Goal: Task Accomplishment & Management: Manage account settings

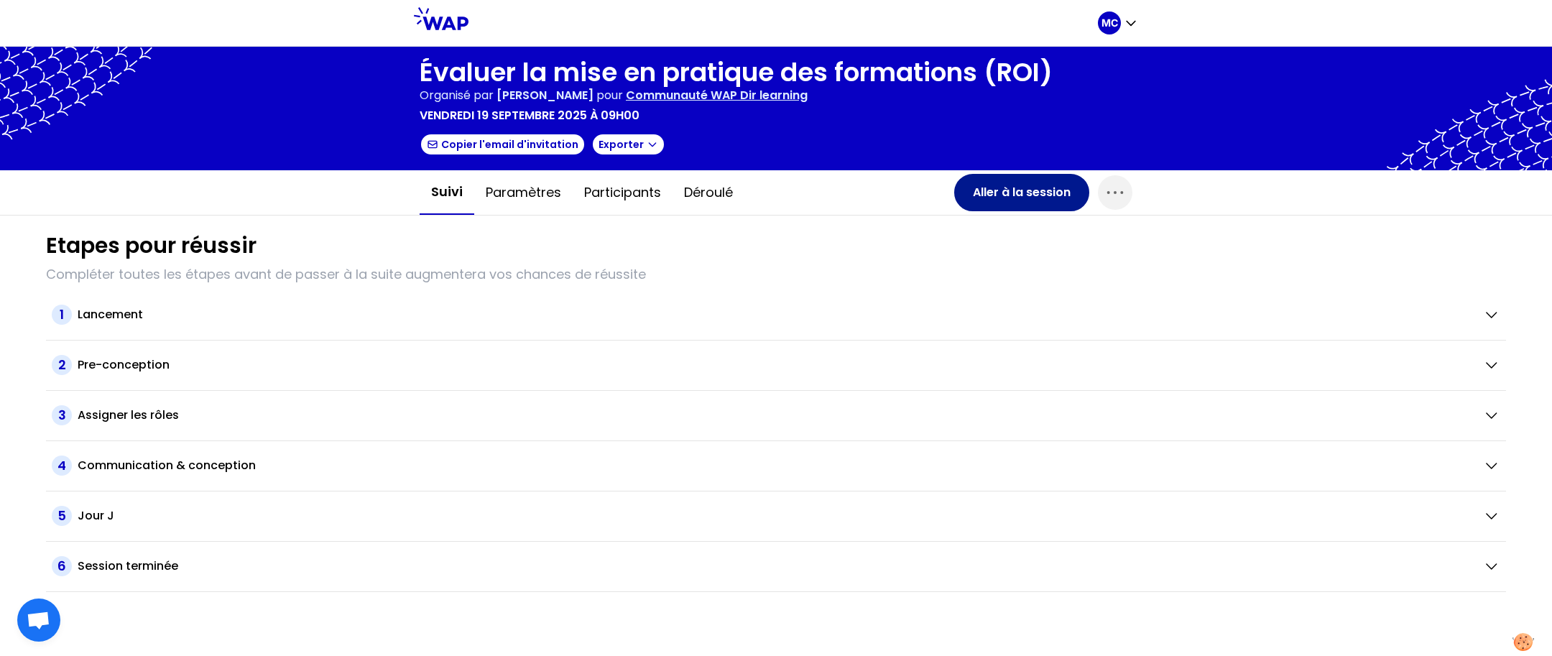
click at [998, 209] on button "Aller à la session" at bounding box center [1021, 192] width 135 height 37
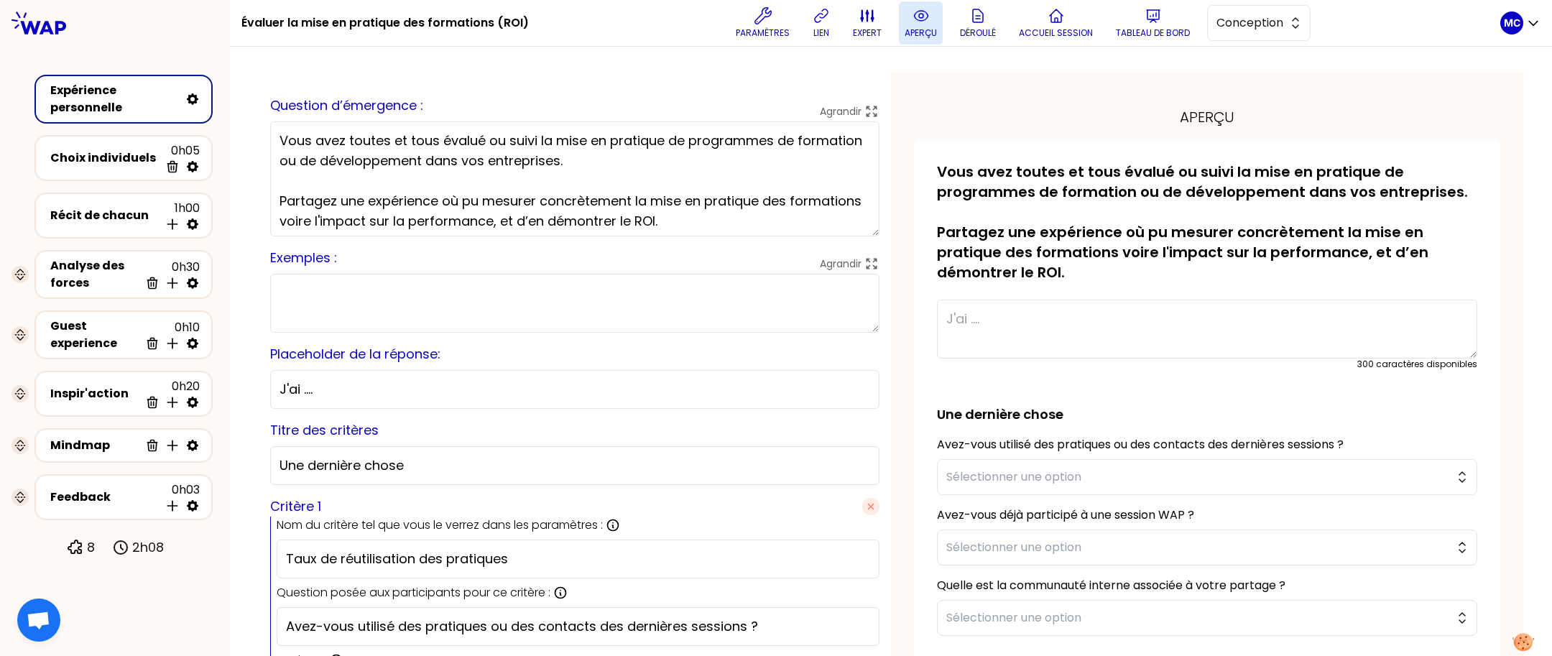
click at [926, 17] on icon at bounding box center [921, 15] width 17 height 17
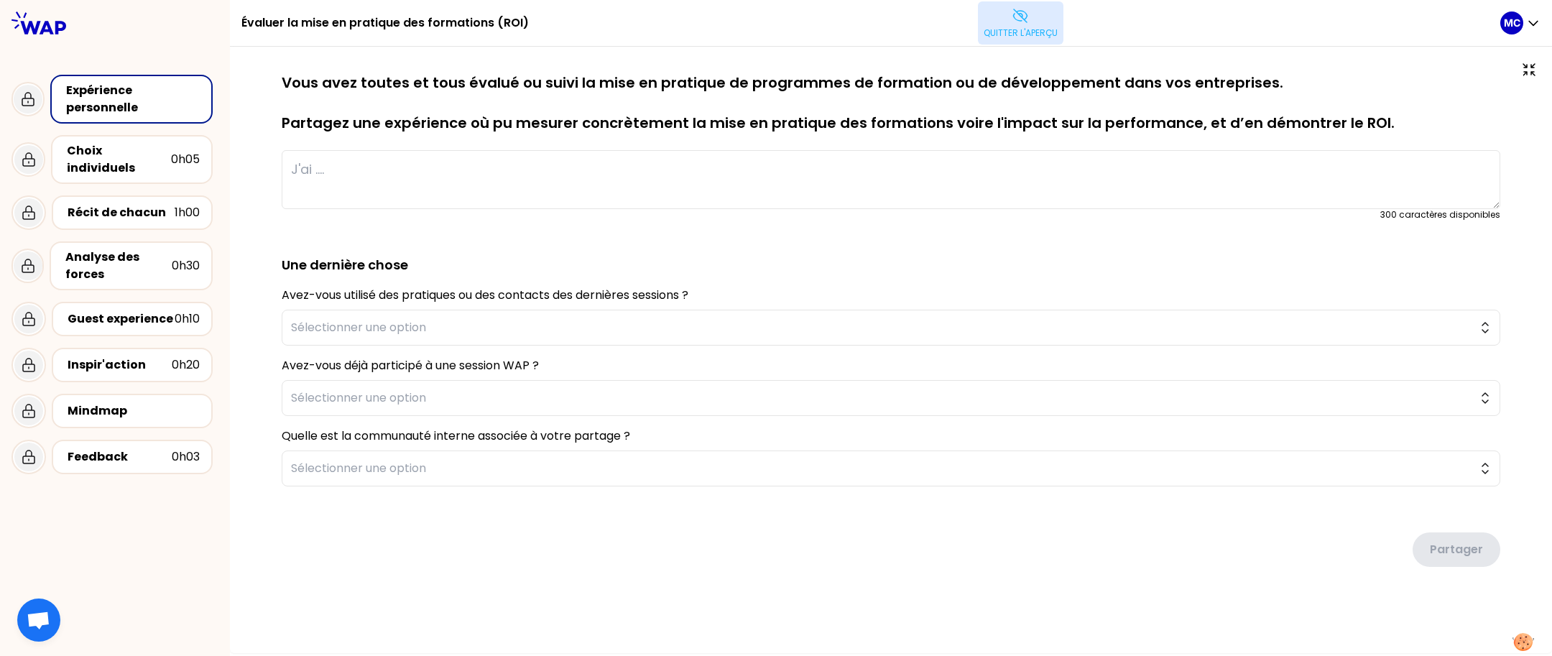
type textarea "Pour aider à la définition du ROI en amont d'un projet, nous avons mis en place…"
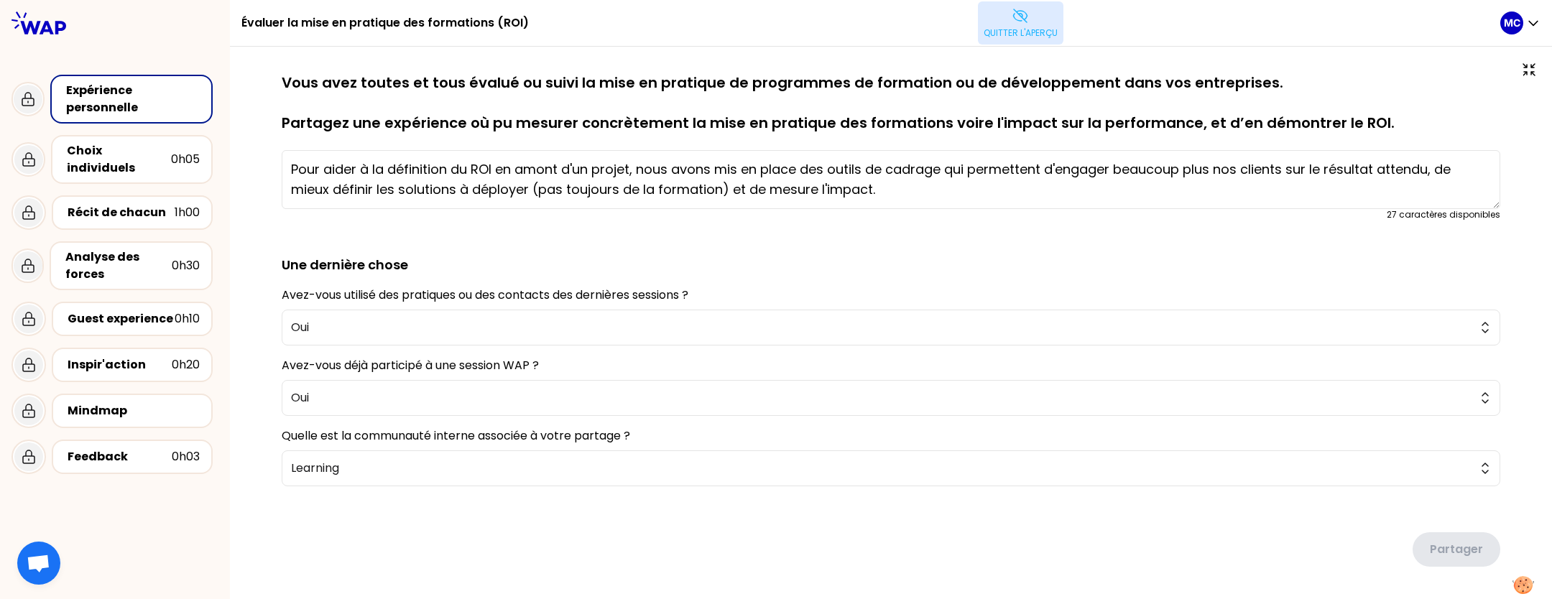
click at [1016, 18] on icon at bounding box center [1020, 15] width 17 height 17
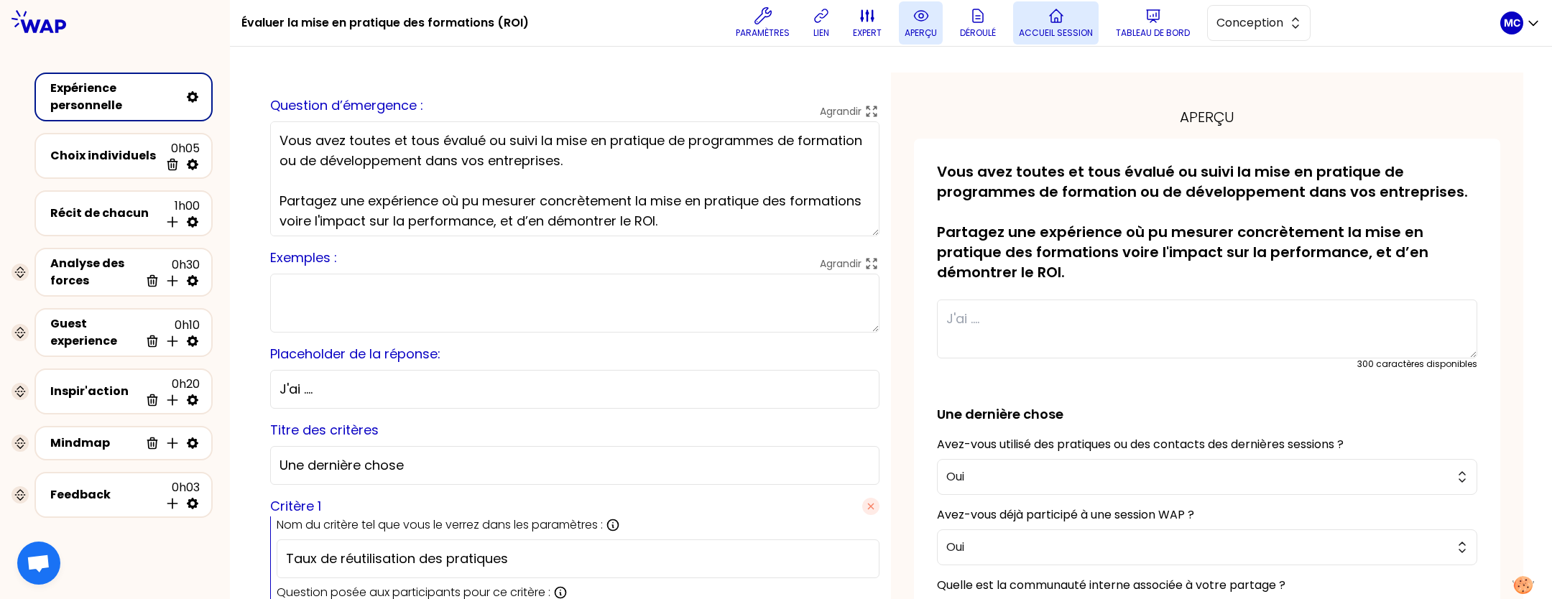
click at [1039, 21] on button "Accueil session" at bounding box center [1056, 22] width 86 height 43
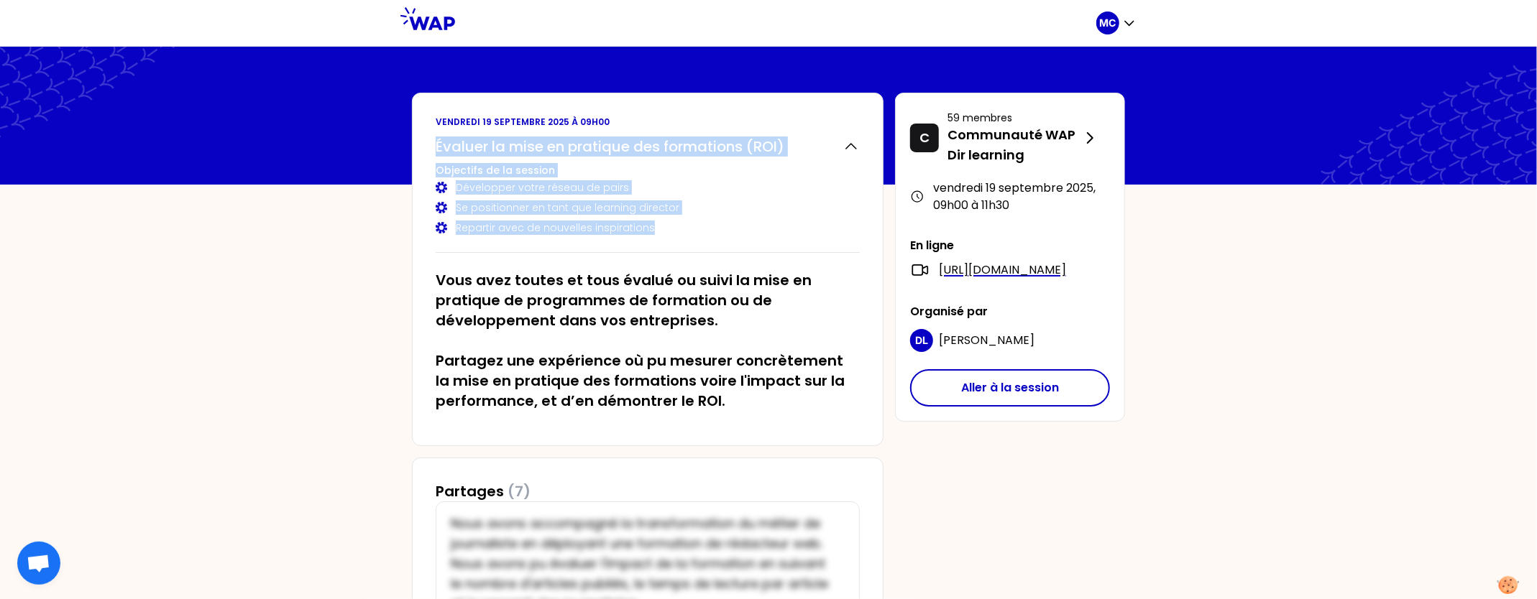
drag, startPoint x: 429, startPoint y: 130, endPoint x: 668, endPoint y: 250, distance: 267.7
click at [668, 250] on div "vendredi 19 septembre 2025 à 09h00 Évaluer la mise en pratique des formations (…" at bounding box center [647, 270] width 471 height 354
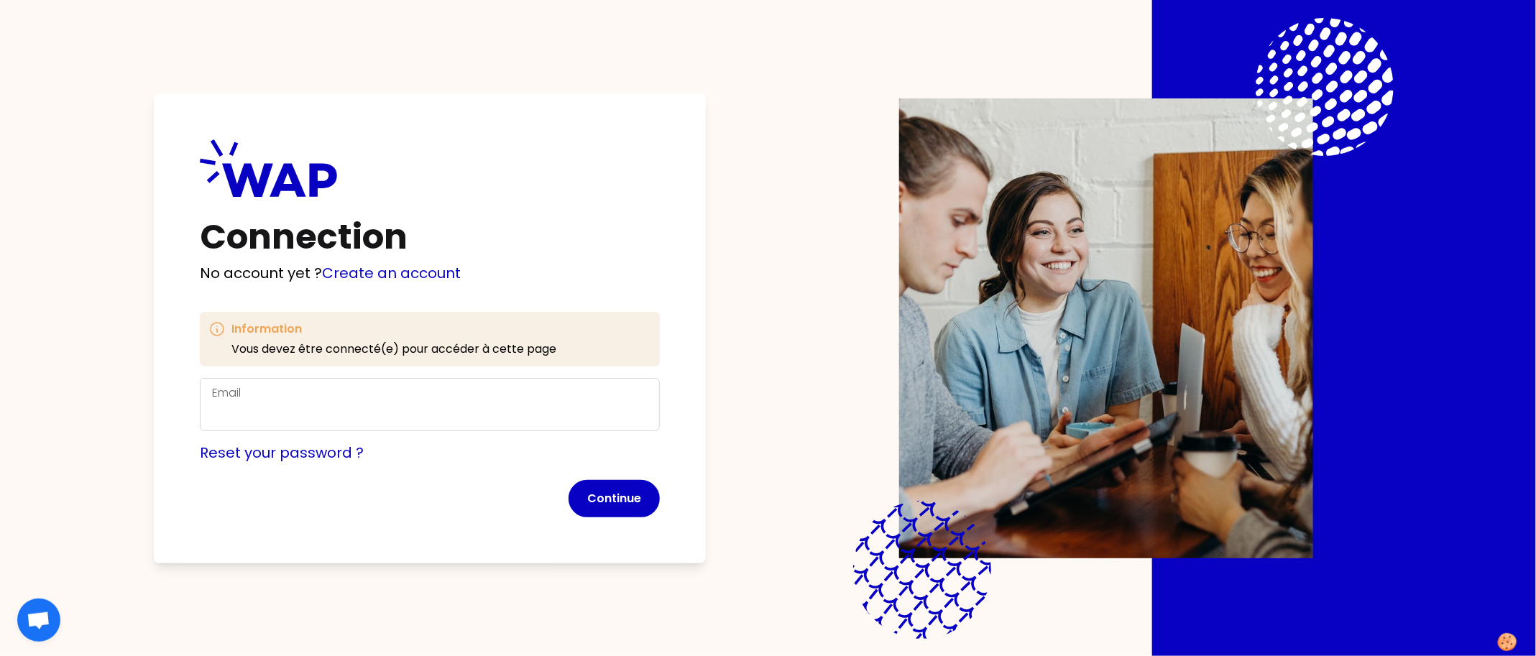
click at [395, 379] on div "Email" at bounding box center [430, 404] width 460 height 53
click at [386, 413] on input "Email" at bounding box center [430, 413] width 436 height 23
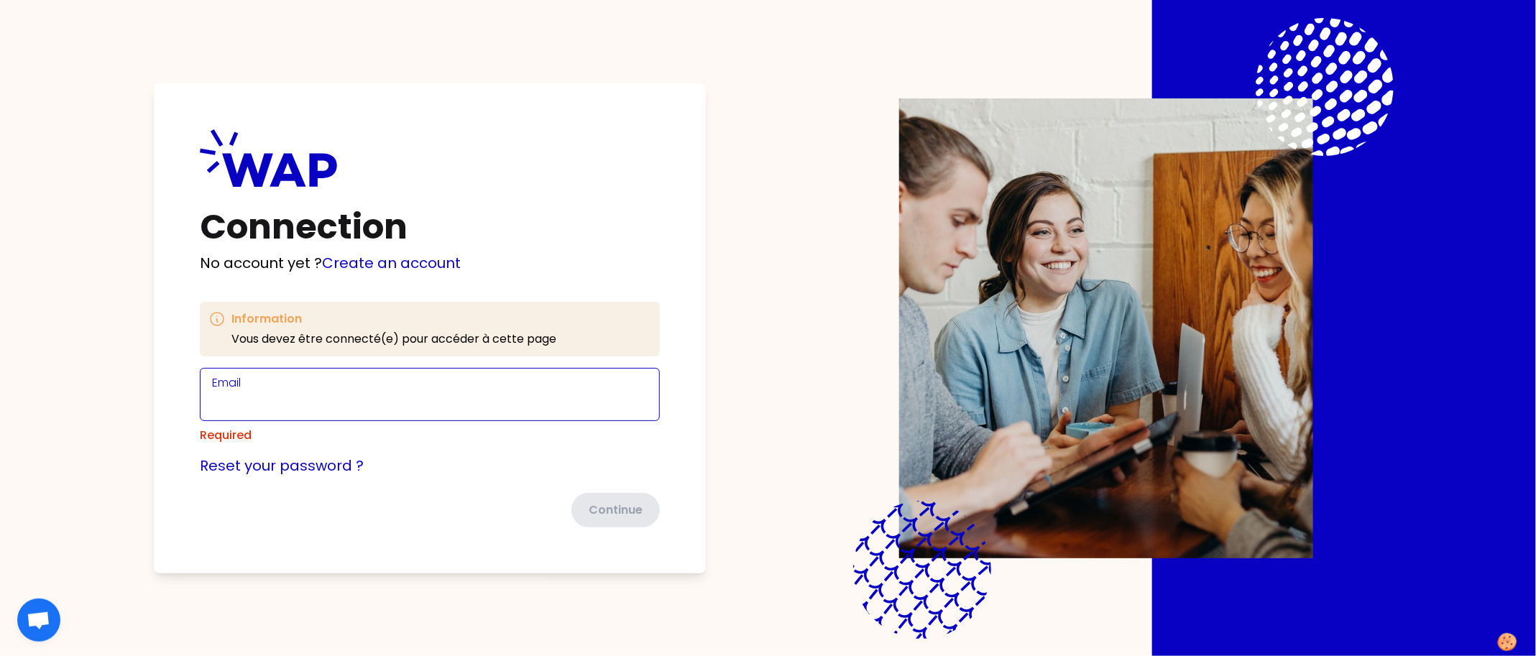
type input "marine@wearepeers.com"
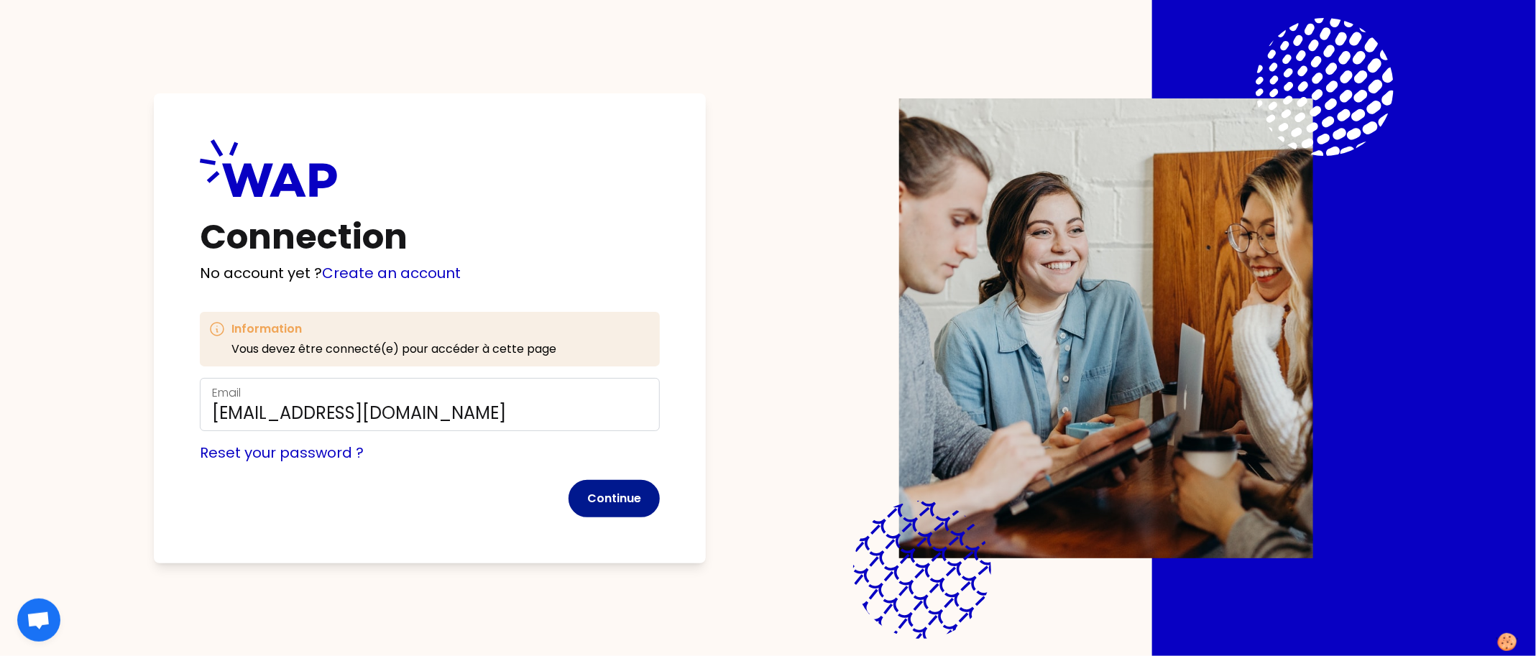
click at [599, 485] on button "Continue" at bounding box center [613, 498] width 91 height 37
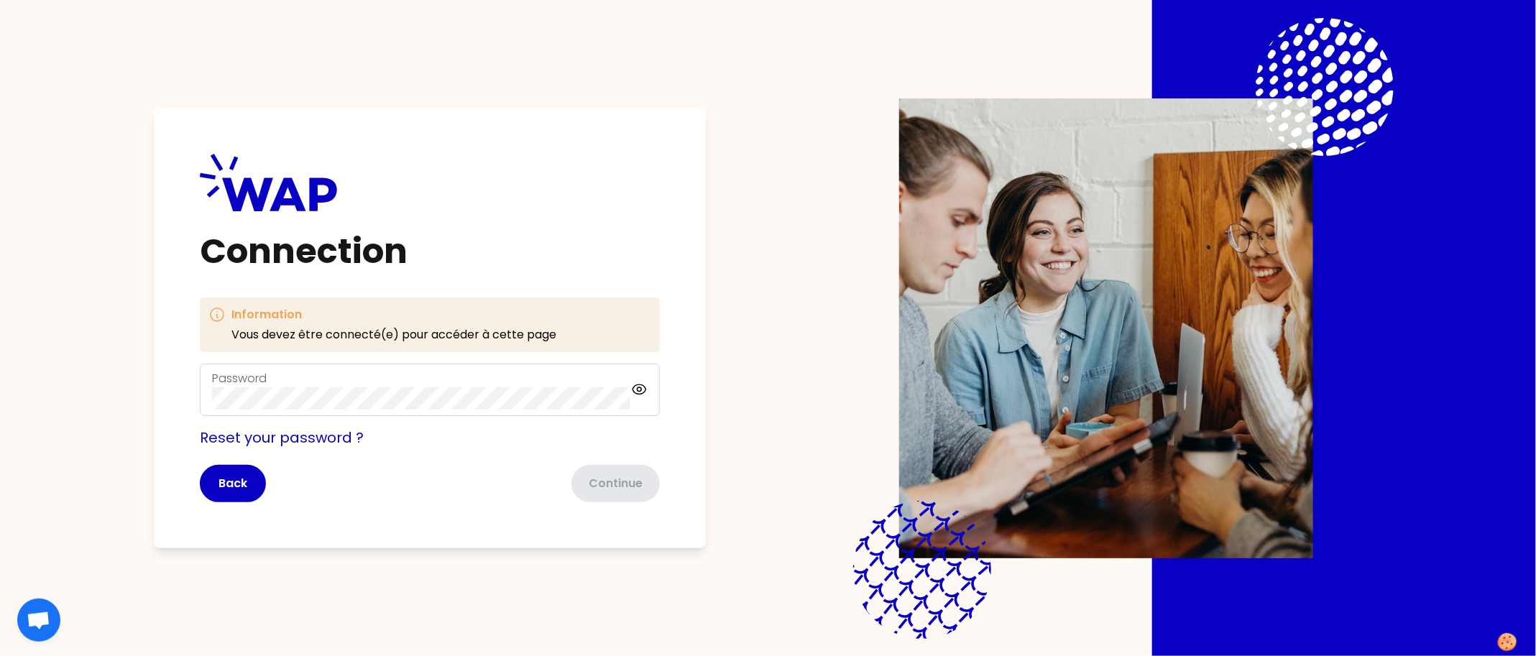
click at [530, 83] on div "Connection Information Vous devez être connecté(e) pour accéder à cette page Pa…" at bounding box center [768, 328] width 1352 height 656
click at [589, 456] on form "Password Reset your password ? Back Continue" at bounding box center [430, 433] width 460 height 139
click at [594, 474] on button "Continue" at bounding box center [613, 483] width 91 height 37
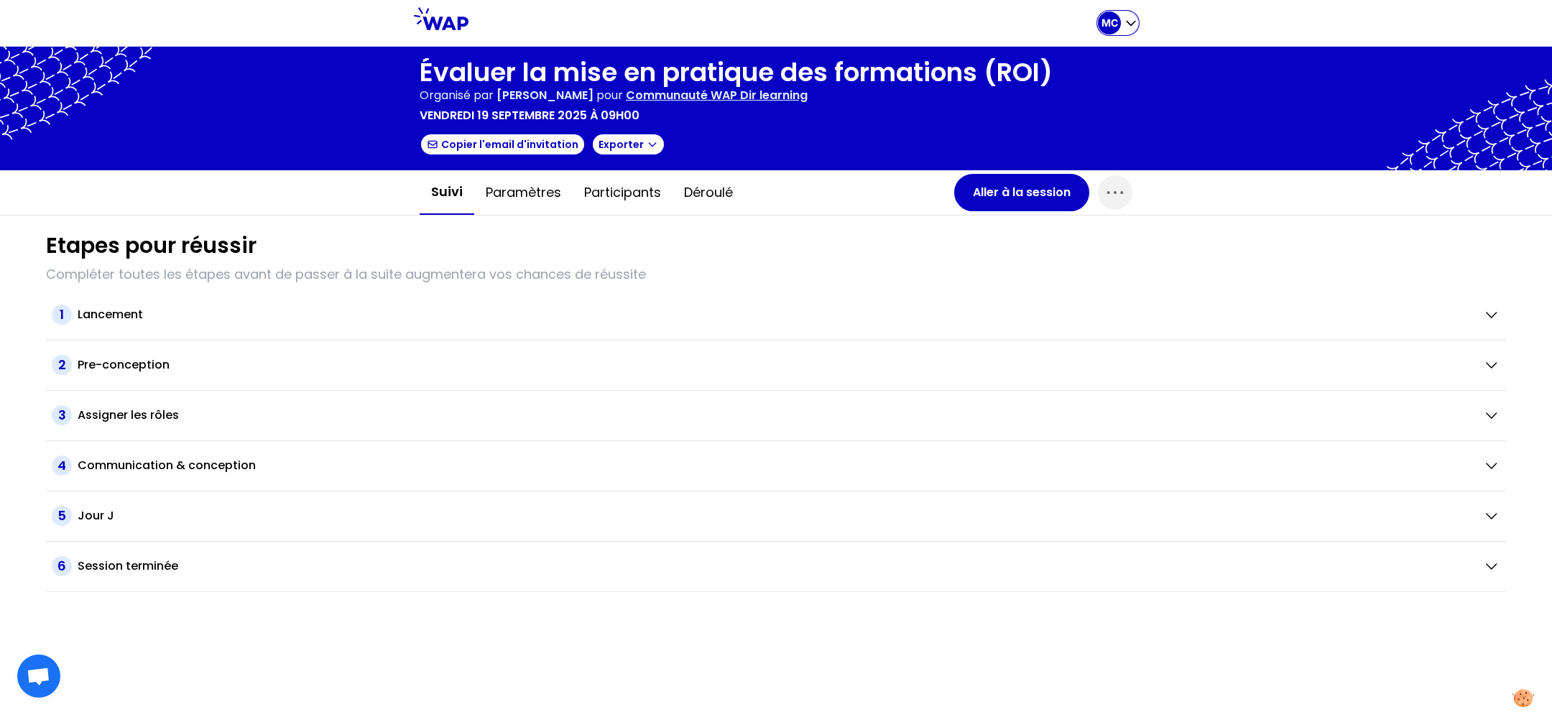
click at [1128, 22] on icon "button" at bounding box center [1131, 23] width 14 height 14
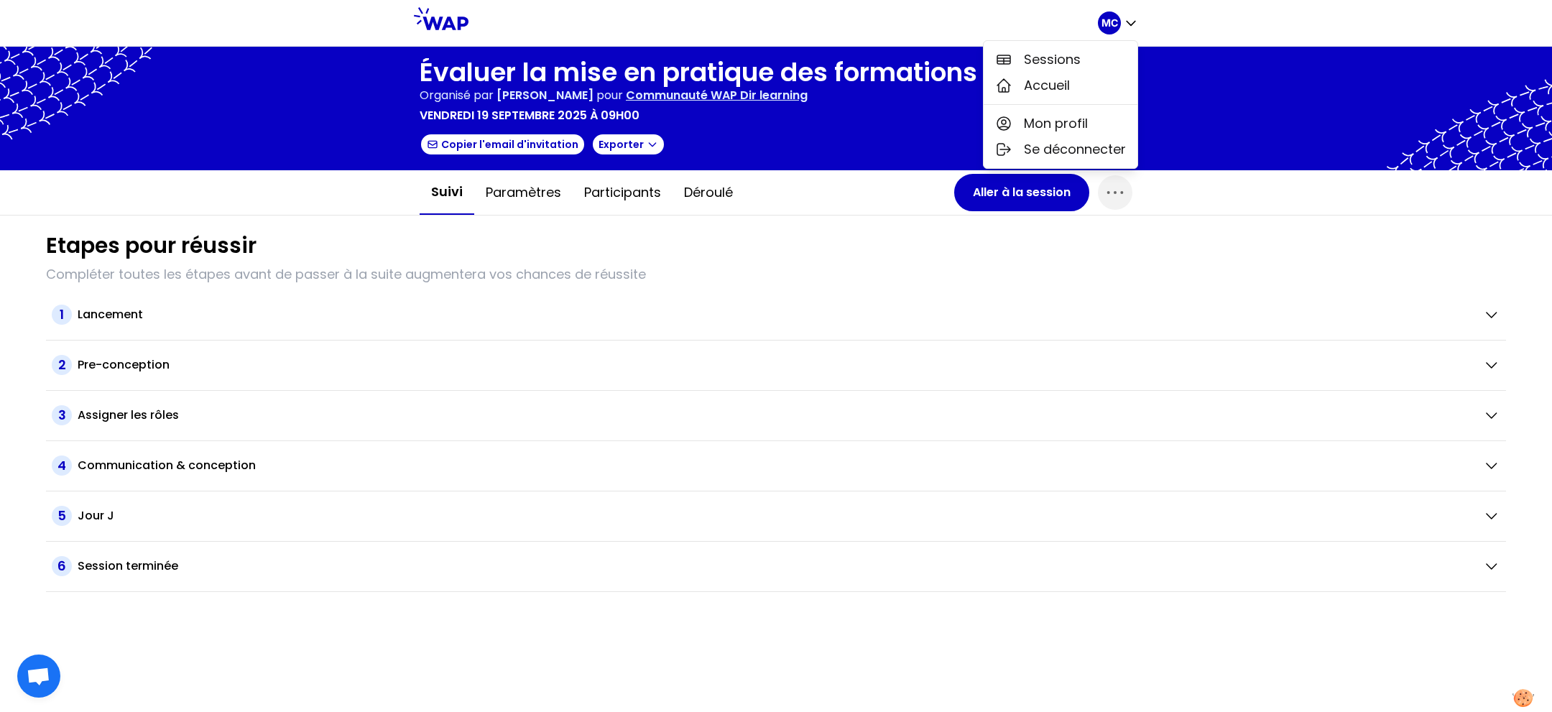
click at [1110, 42] on div "Sessions Accueil" at bounding box center [1061, 72] width 154 height 63
click at [1090, 52] on button "Sessions" at bounding box center [1061, 60] width 154 height 26
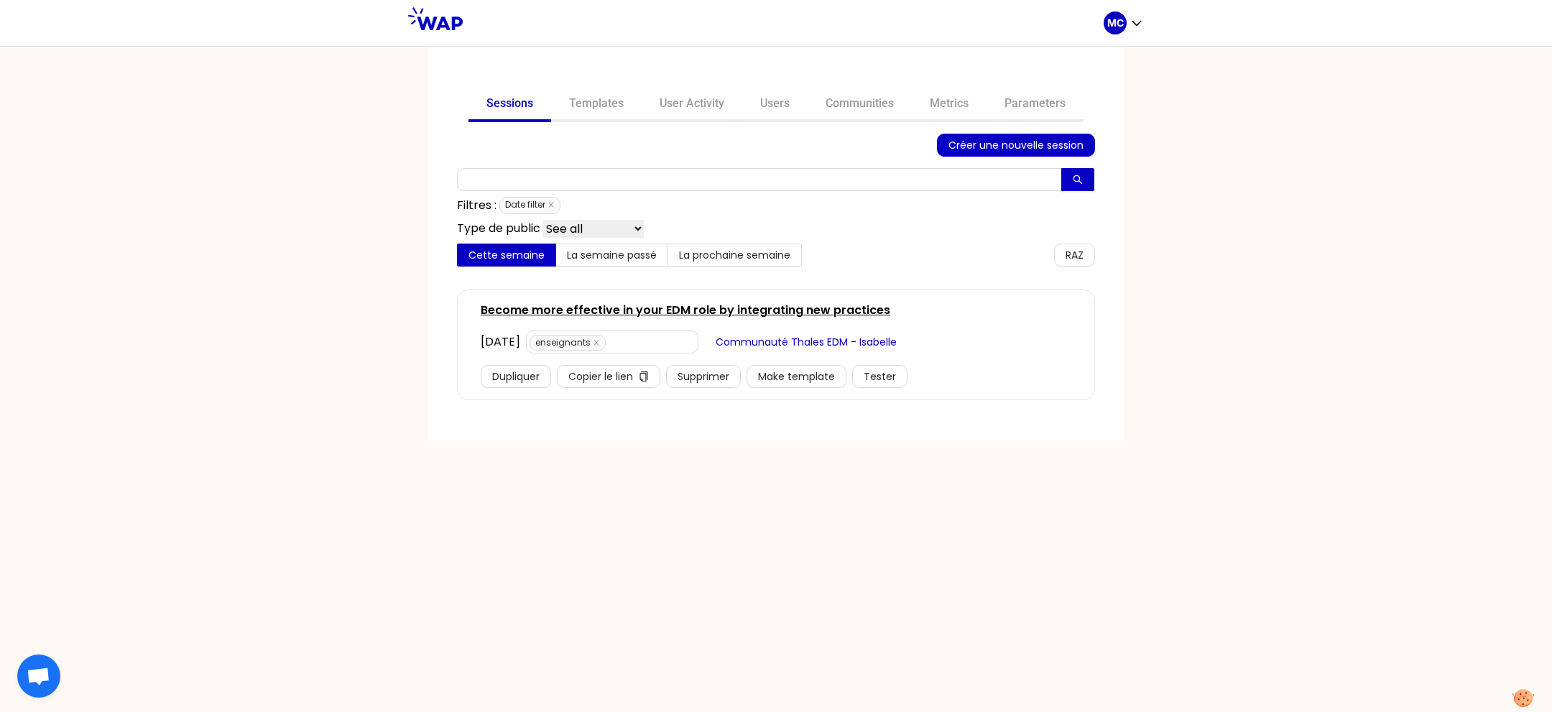
click at [854, 73] on div "Sessions Templates User Activity Users Communities Metrics Parameters Créer une…" at bounding box center [776, 243] width 696 height 393
click at [852, 82] on div "Sessions Templates User Activity Users Communities Metrics Parameters Créer une…" at bounding box center [776, 243] width 696 height 393
click at [726, 114] on link "User Activity" at bounding box center [692, 105] width 101 height 34
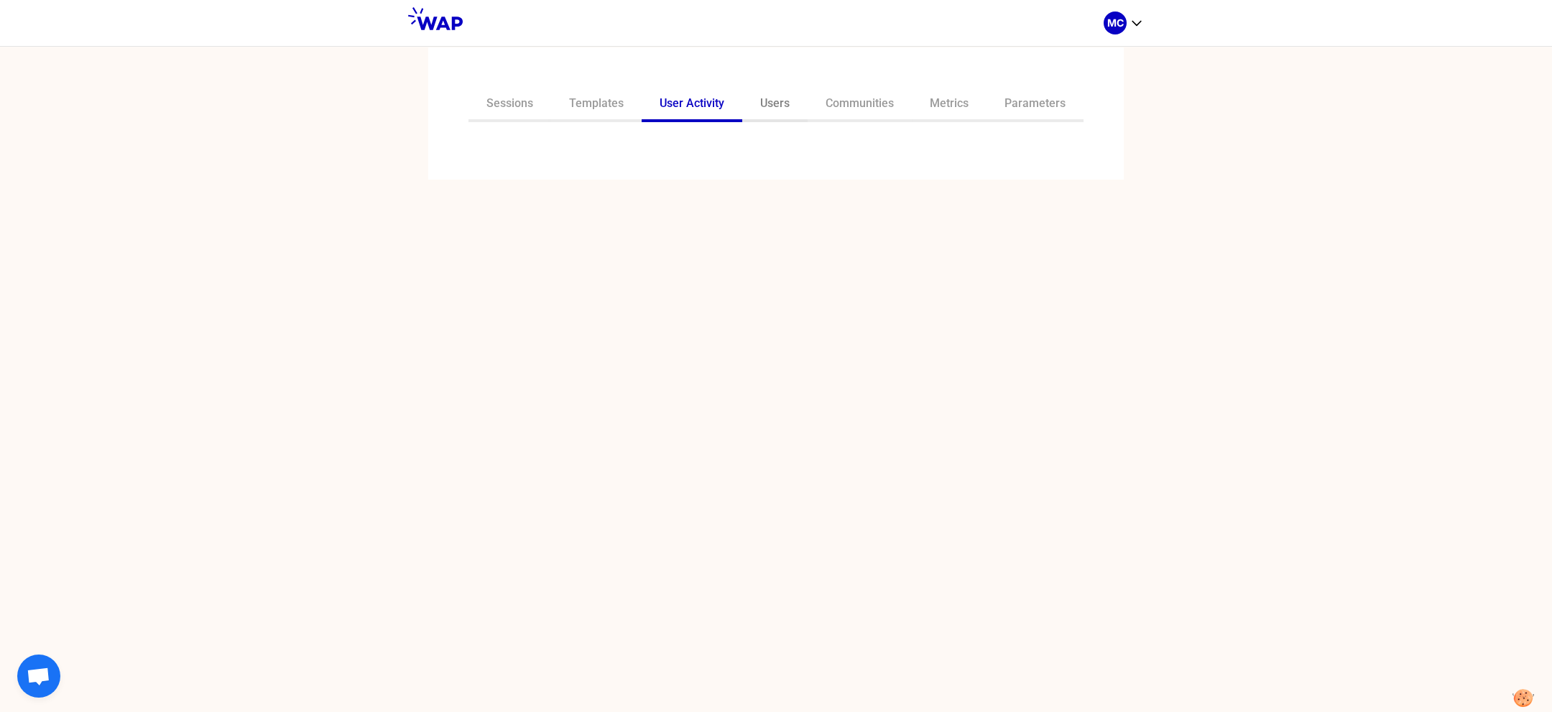
click at [783, 103] on link "Users" at bounding box center [774, 105] width 65 height 34
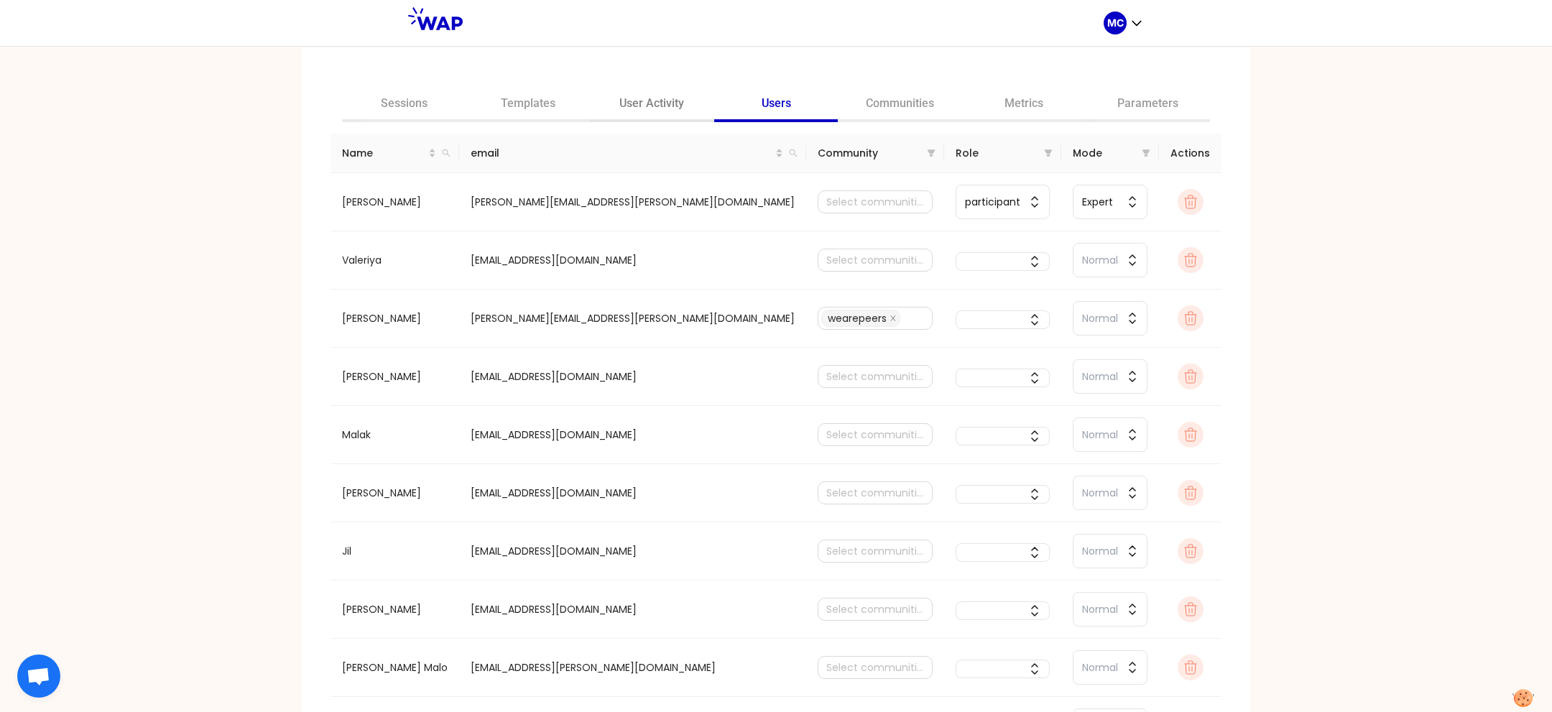
click at [693, 118] on link "User Activity" at bounding box center [652, 105] width 124 height 34
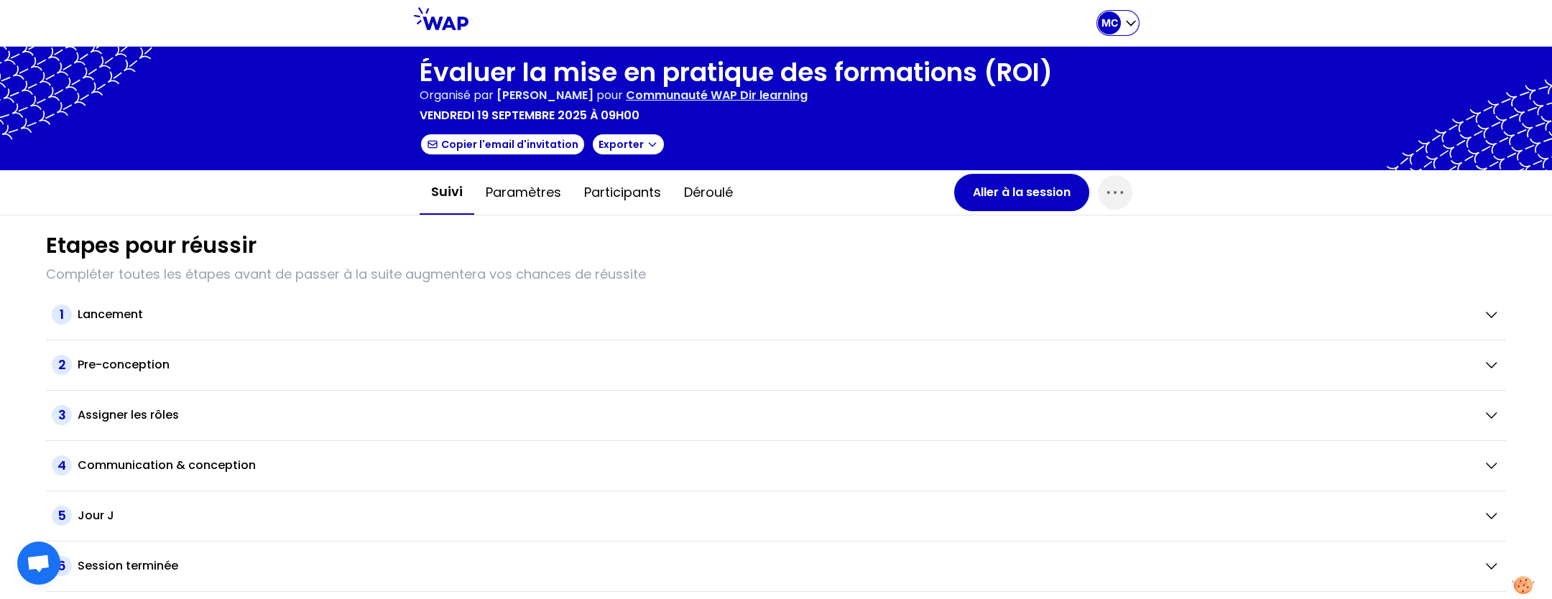
click at [1117, 31] on div "MC" at bounding box center [1109, 22] width 23 height 23
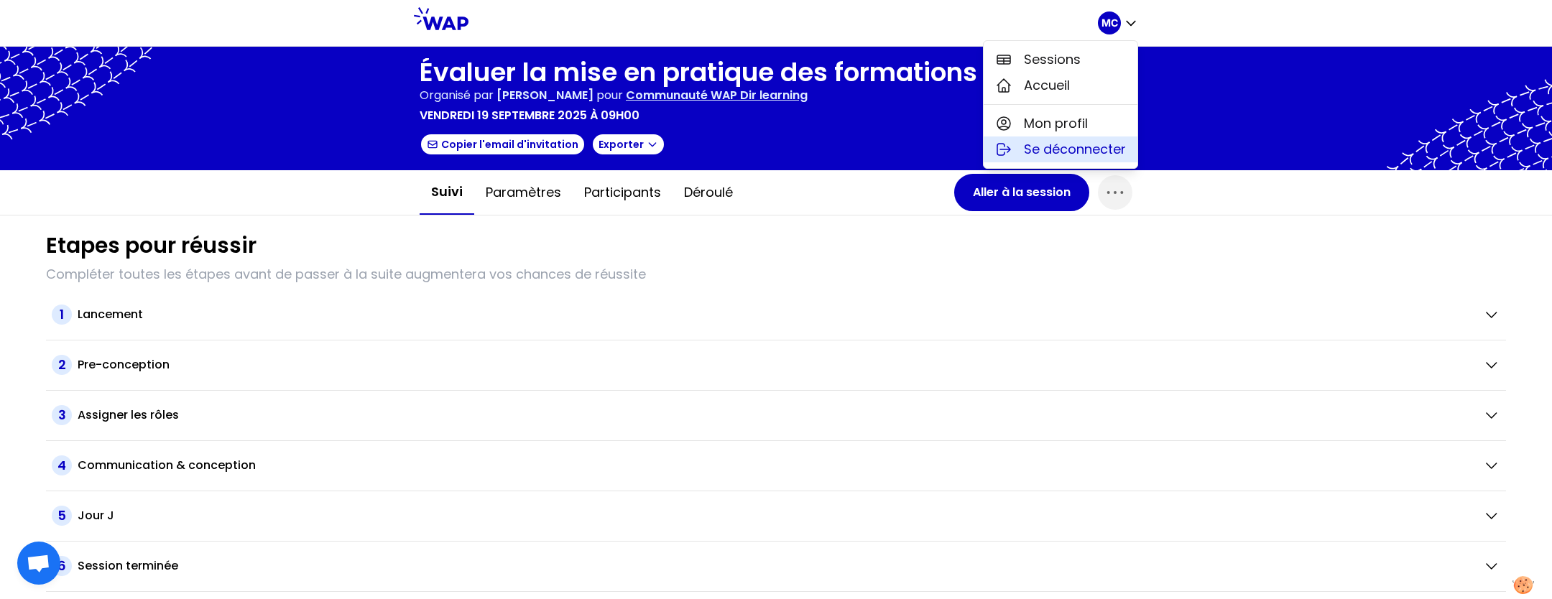
click at [1095, 140] on span "Se déconnecter" at bounding box center [1075, 149] width 102 height 20
